Goal: Information Seeking & Learning: Learn about a topic

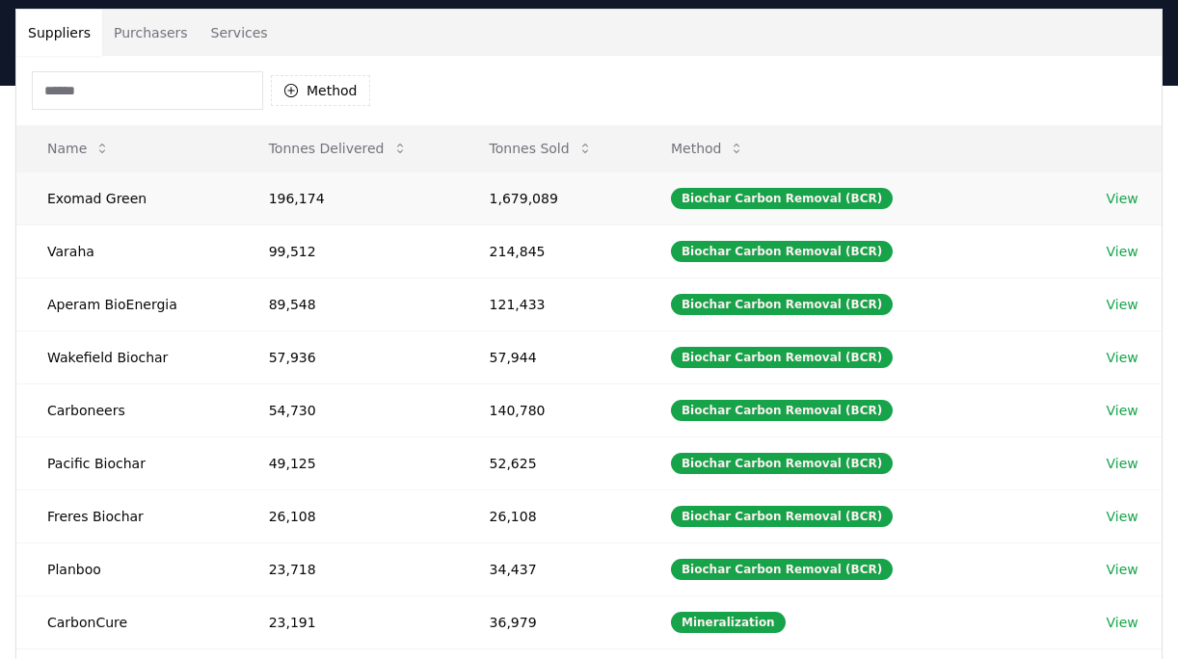
scroll to position [164, 0]
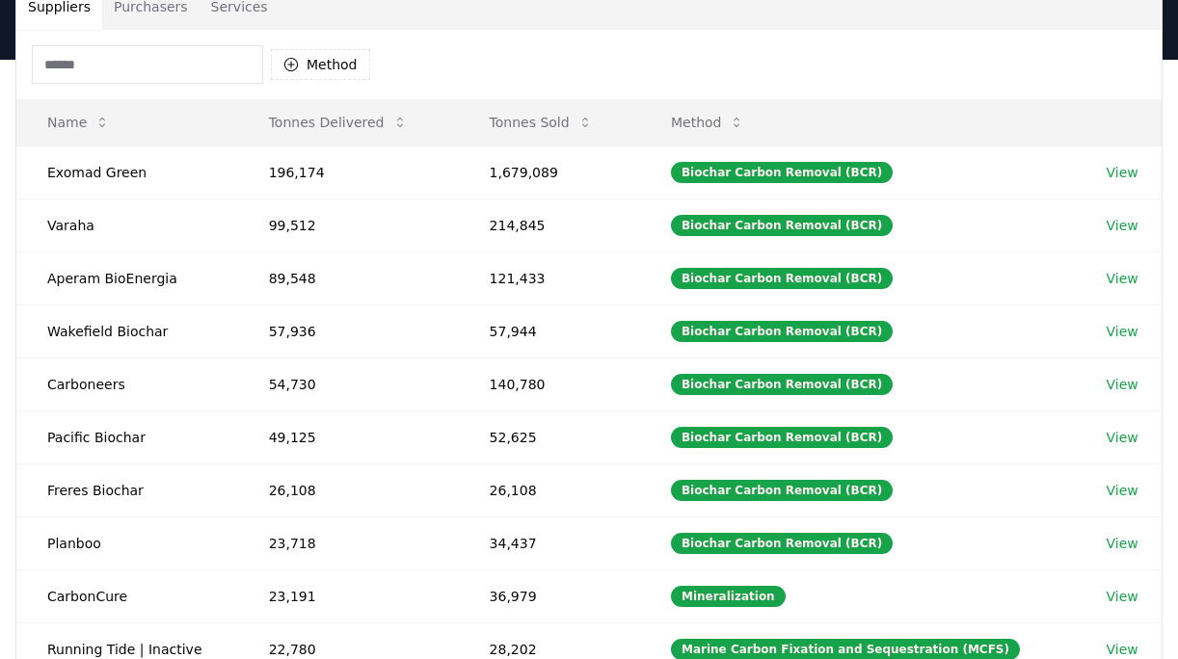
click at [160, 68] on input at bounding box center [147, 64] width 231 height 39
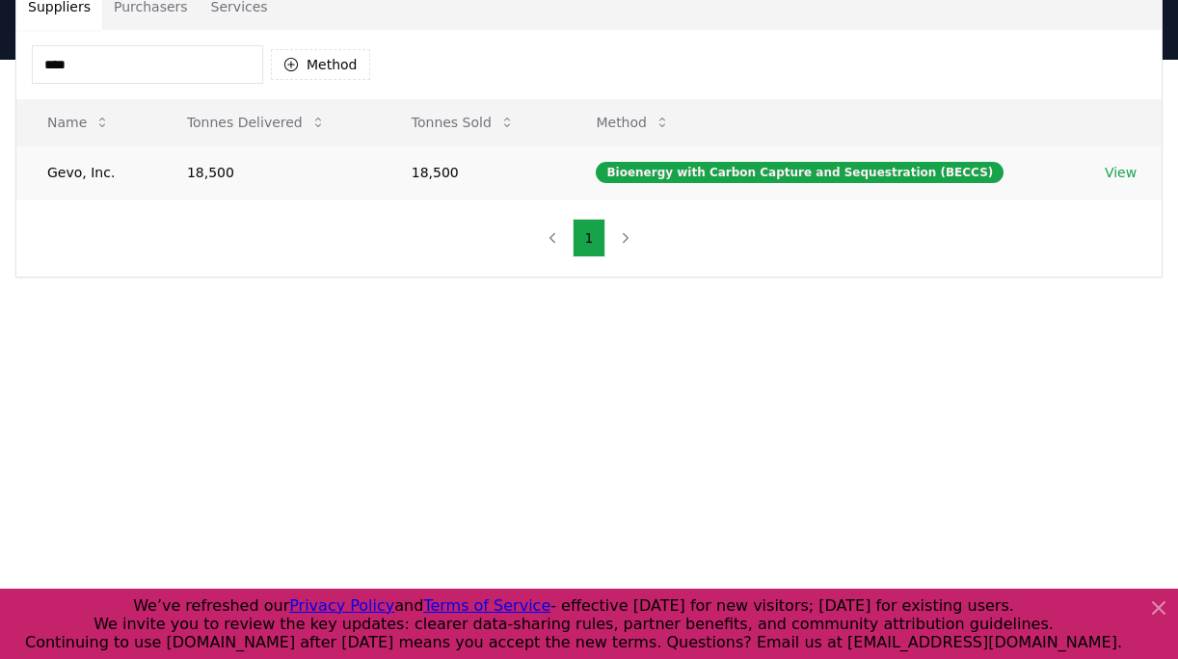
type input "****"
click at [1118, 170] on link "View" at bounding box center [1121, 172] width 32 height 19
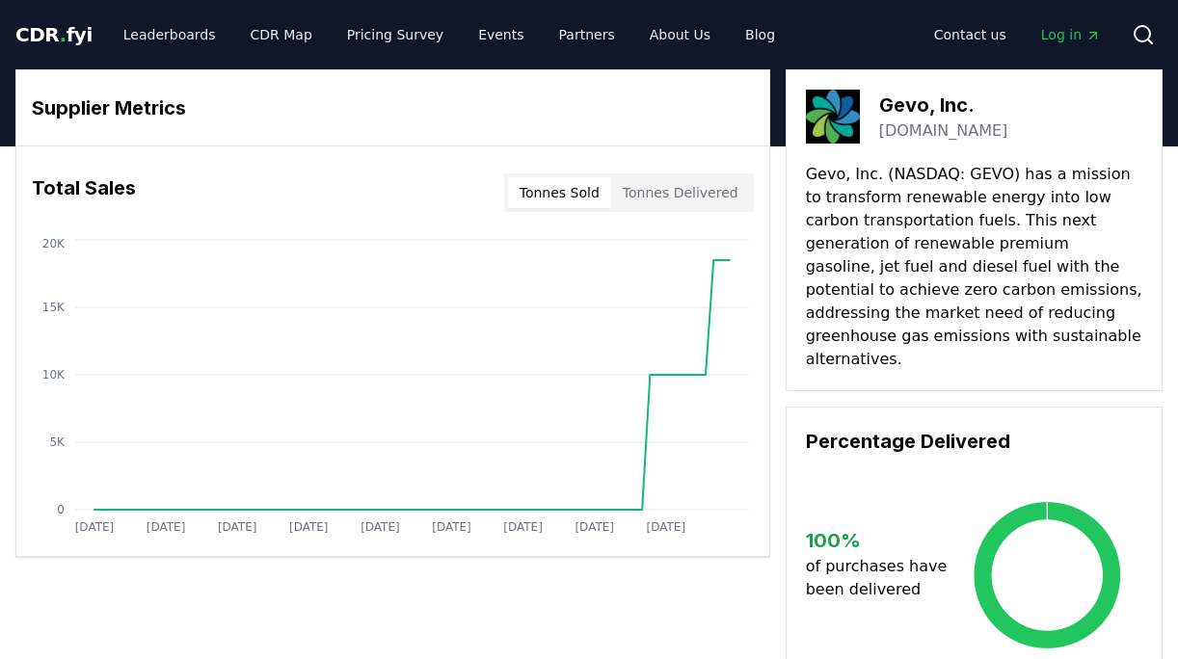
drag, startPoint x: 939, startPoint y: 199, endPoint x: 903, endPoint y: 343, distance: 148.9
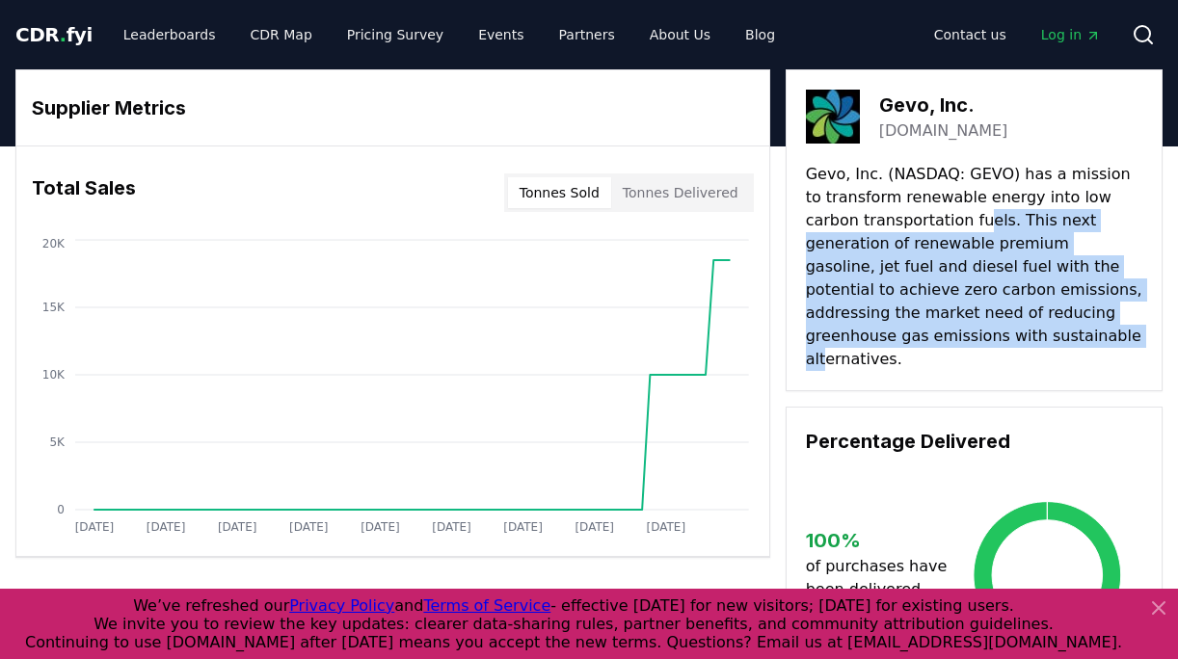
drag, startPoint x: 909, startPoint y: 330, endPoint x: 926, endPoint y: 223, distance: 108.4
click at [926, 223] on p "Gevo, Inc. (NASDAQ: GEVO) has a mission to transform renewable energy into low …" at bounding box center [974, 267] width 336 height 208
